Goal: Task Accomplishment & Management: Manage account settings

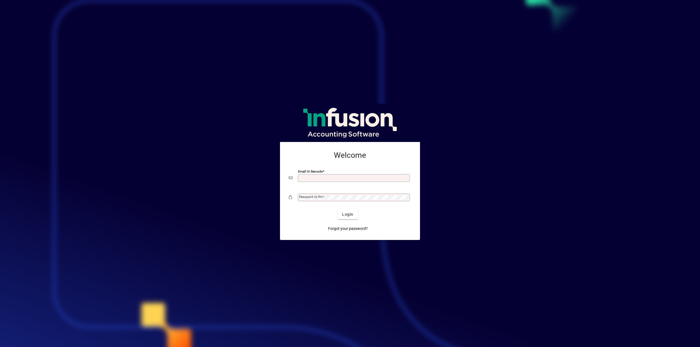
click at [372, 178] on input "Email or Barcode" at bounding box center [354, 178] width 110 height 4
type input "**********"
click at [347, 216] on span "Login" at bounding box center [347, 215] width 11 height 6
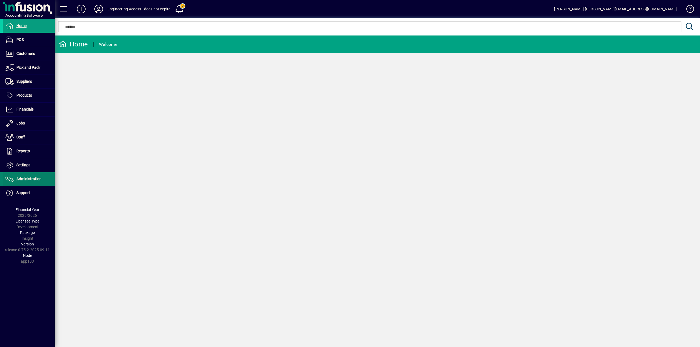
click at [25, 179] on span "Administration" at bounding box center [28, 179] width 25 height 4
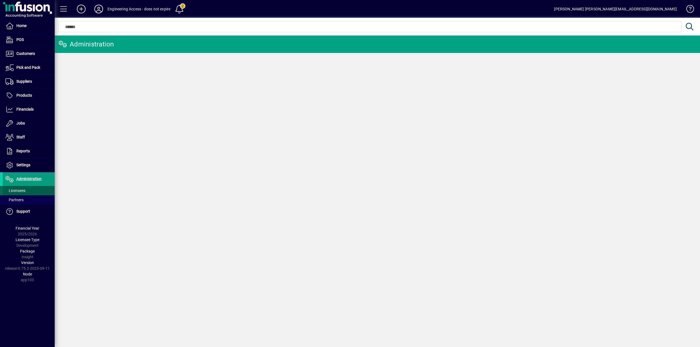
click at [18, 189] on span "Licensees" at bounding box center [15, 191] width 20 height 4
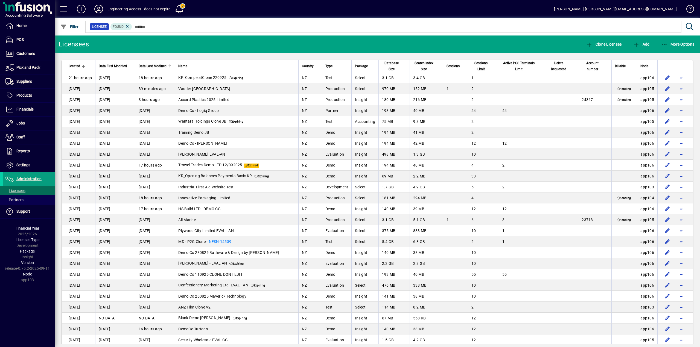
click at [154, 66] on span "Data Last Modified" at bounding box center [153, 66] width 28 height 6
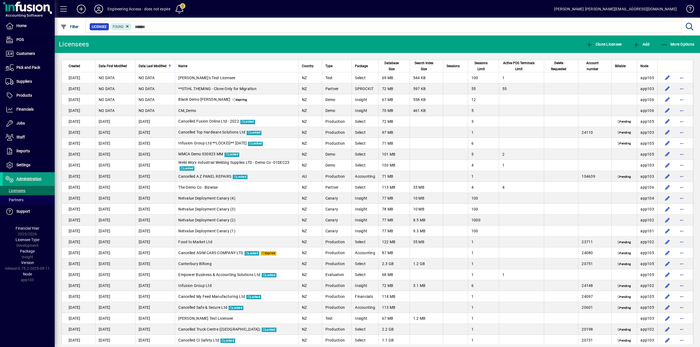
click at [153, 66] on span "Data Last Modified" at bounding box center [153, 66] width 28 height 6
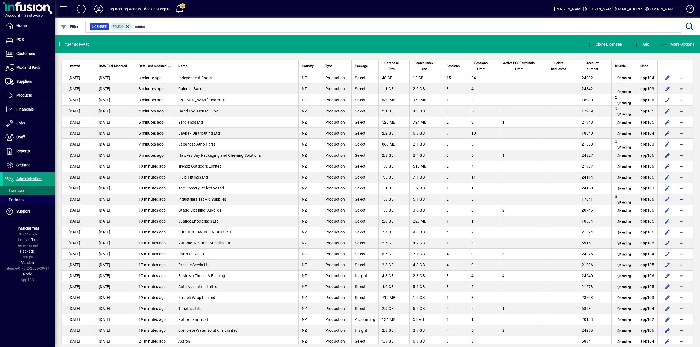
click at [446, 66] on span "Sessions" at bounding box center [452, 66] width 13 height 6
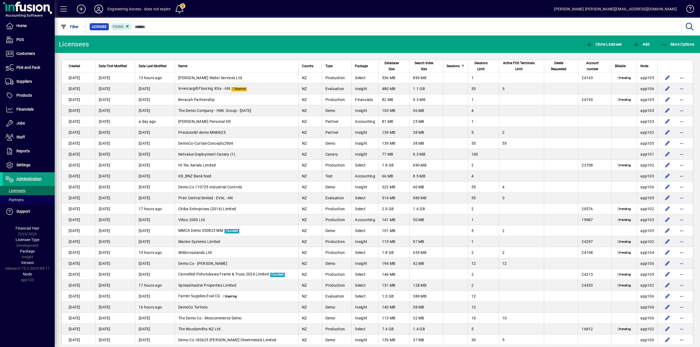
click at [446, 66] on span "Sessions" at bounding box center [452, 66] width 13 height 6
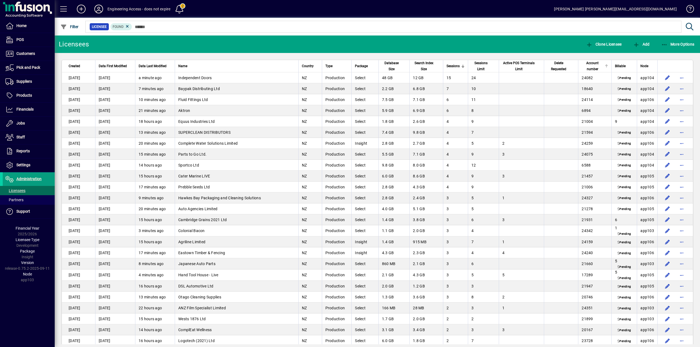
click at [589, 66] on span "Account number" at bounding box center [592, 66] width 22 height 12
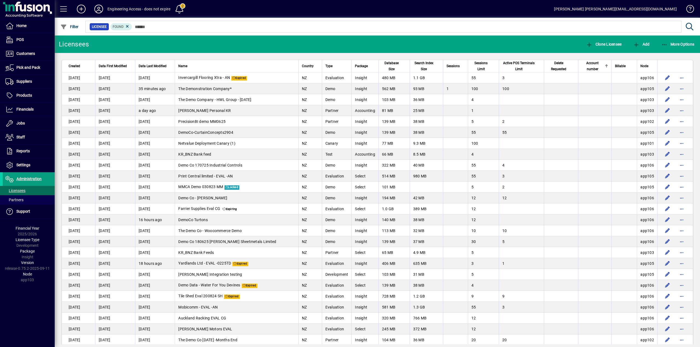
click at [589, 66] on span "Account number" at bounding box center [591, 66] width 21 height 12
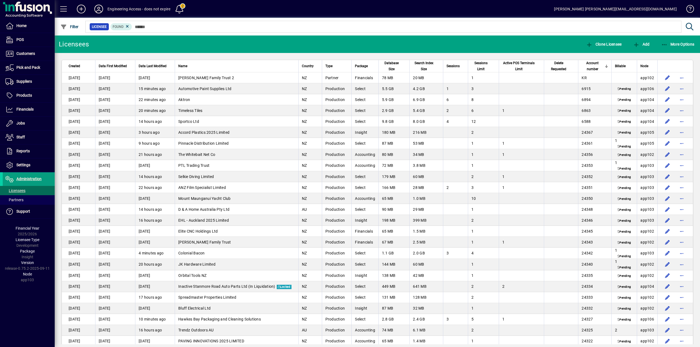
click at [73, 66] on span "Created" at bounding box center [74, 66] width 11 height 6
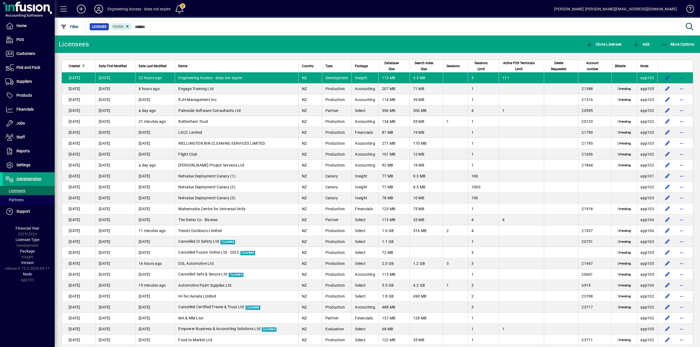
click at [74, 66] on span "Created" at bounding box center [74, 66] width 11 height 6
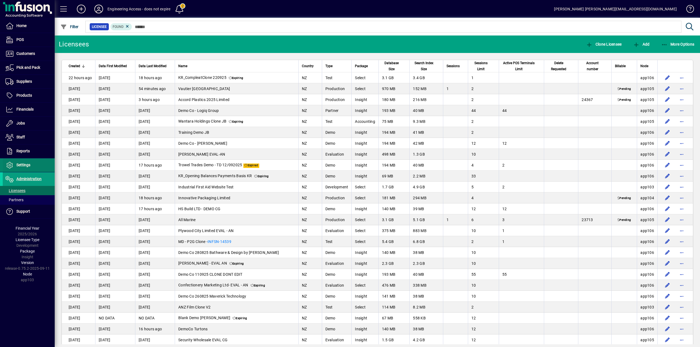
click at [24, 166] on span "Settings" at bounding box center [23, 165] width 14 height 4
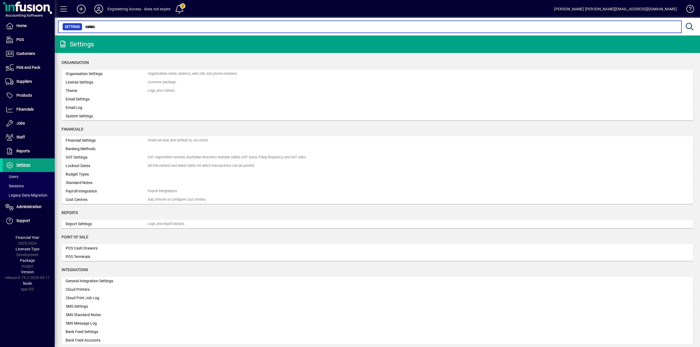
click at [107, 28] on input "text" at bounding box center [379, 27] width 594 height 8
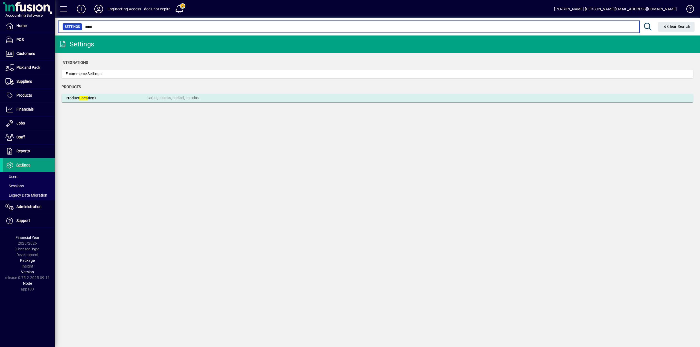
type input "****"
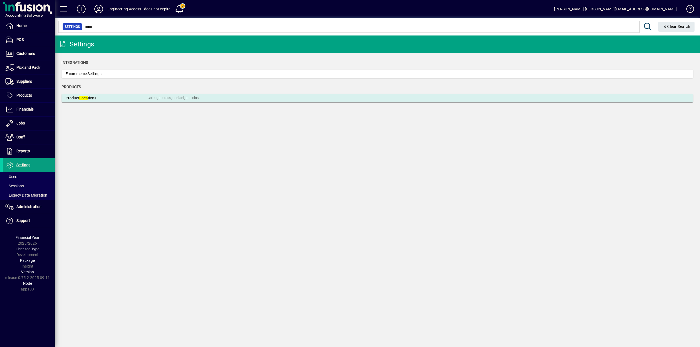
click at [91, 99] on div "Product Loca tions" at bounding box center [107, 98] width 82 height 6
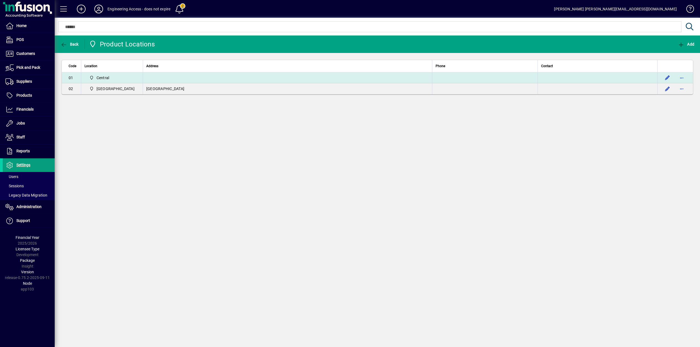
click at [102, 78] on span "Central" at bounding box center [102, 77] width 13 height 5
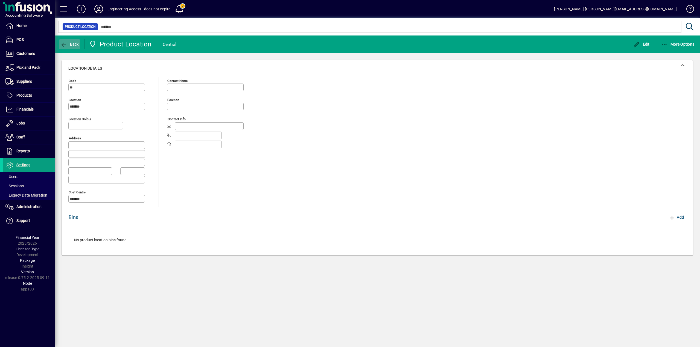
click at [71, 43] on span "Back" at bounding box center [69, 44] width 18 height 4
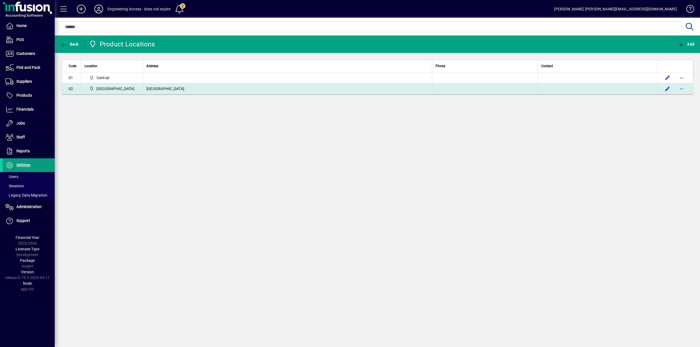
click at [143, 91] on td "[GEOGRAPHIC_DATA]" at bounding box center [287, 88] width 289 height 11
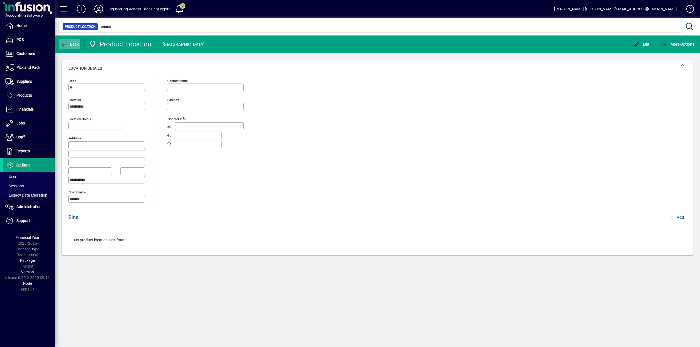
click at [67, 44] on span "Back" at bounding box center [69, 44] width 18 height 4
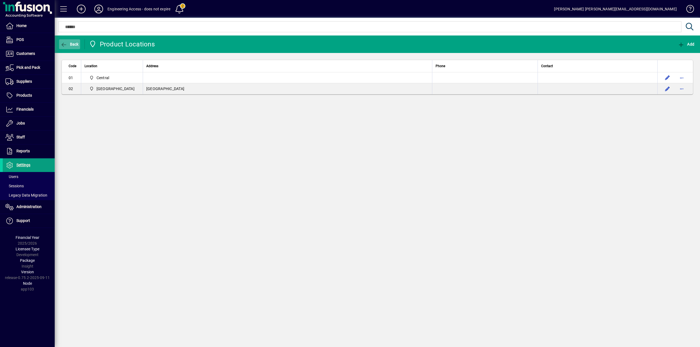
click at [76, 45] on span "Back" at bounding box center [69, 44] width 18 height 4
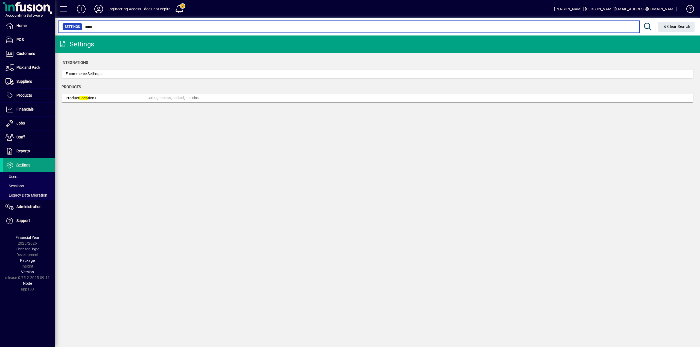
click at [93, 26] on input "****" at bounding box center [358, 27] width 553 height 8
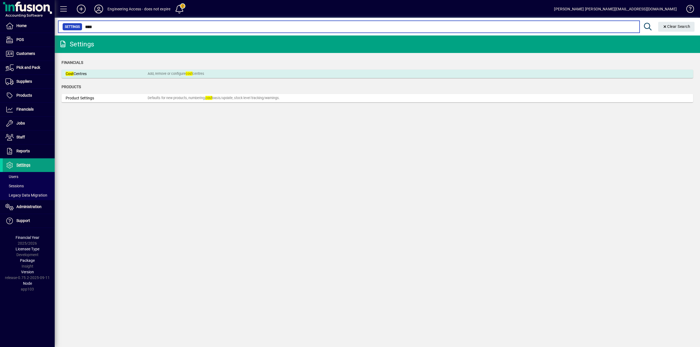
type input "****"
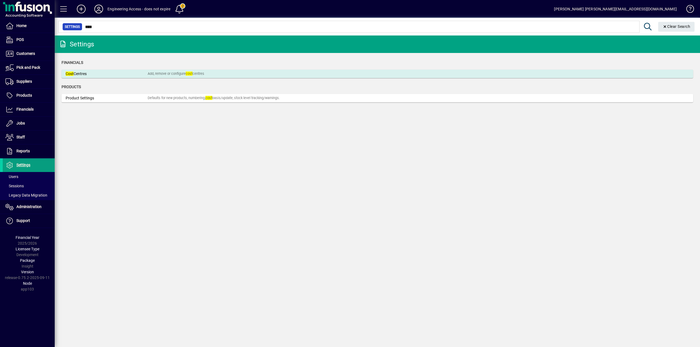
click at [169, 73] on div "Add, remove or configure cost centres" at bounding box center [176, 73] width 57 height 5
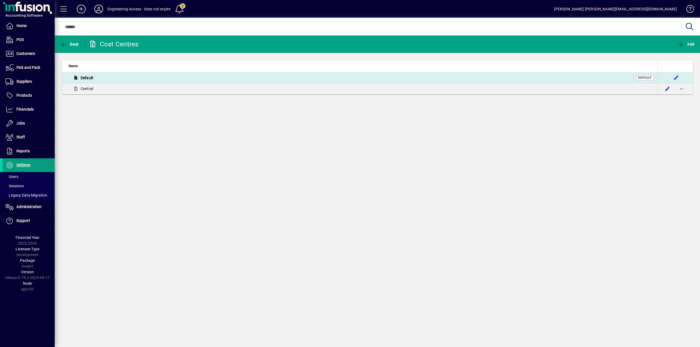
click at [98, 76] on div "Default Default" at bounding box center [361, 78] width 585 height 7
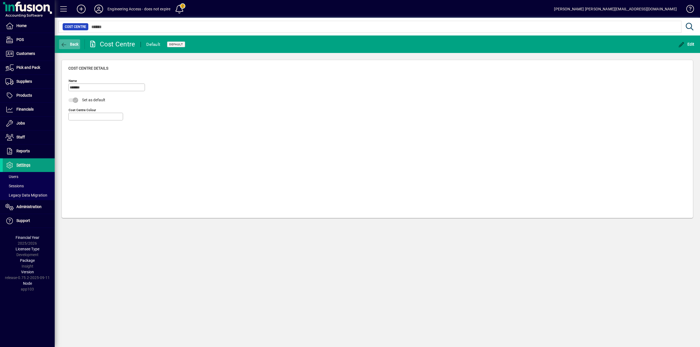
click at [71, 45] on span "Back" at bounding box center [69, 44] width 18 height 4
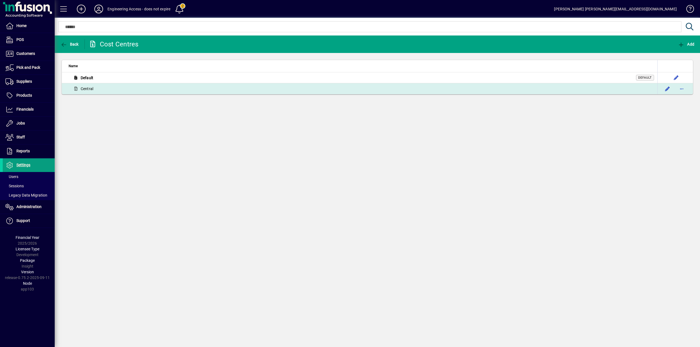
click at [94, 89] on span "Central" at bounding box center [83, 89] width 24 height 7
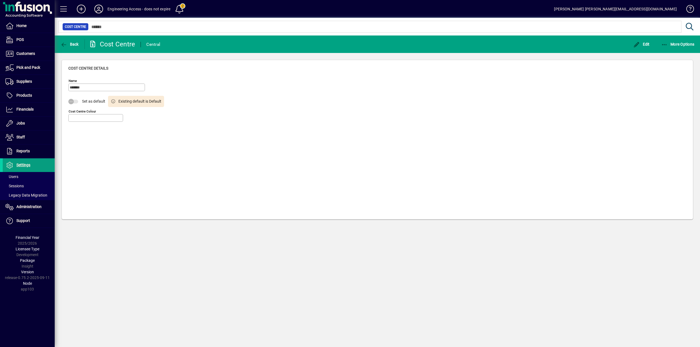
click at [96, 116] on input "Cost Centre colour" at bounding box center [96, 118] width 53 height 4
click at [72, 47] on span "button" at bounding box center [69, 44] width 21 height 13
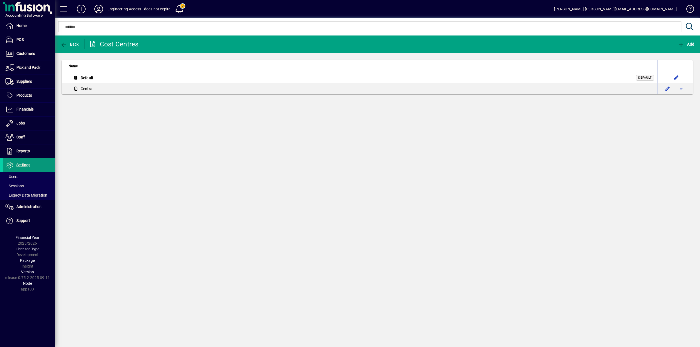
click at [27, 164] on span "Settings" at bounding box center [23, 165] width 14 height 4
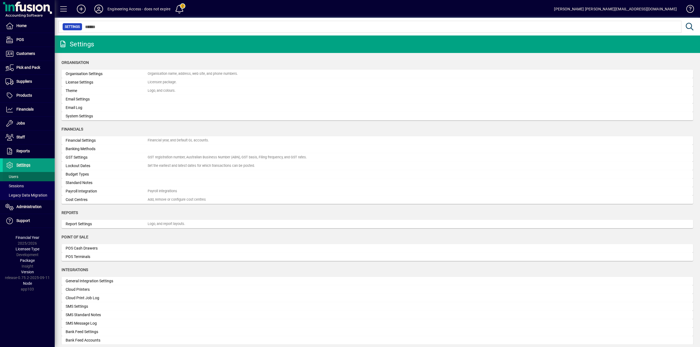
click at [17, 177] on span "Users" at bounding box center [11, 177] width 13 height 4
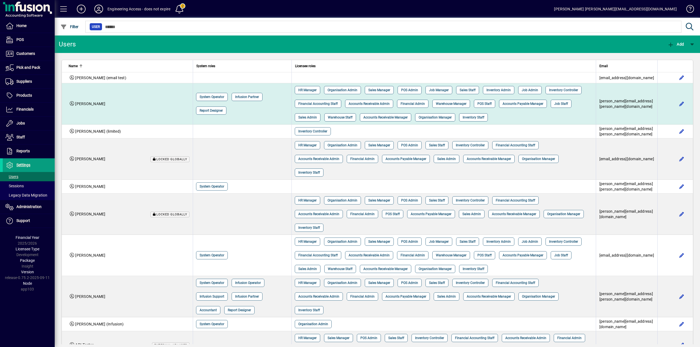
click at [92, 95] on td "[PERSON_NAME]" at bounding box center [127, 103] width 131 height 41
